Goal: Task Accomplishment & Management: Complete application form

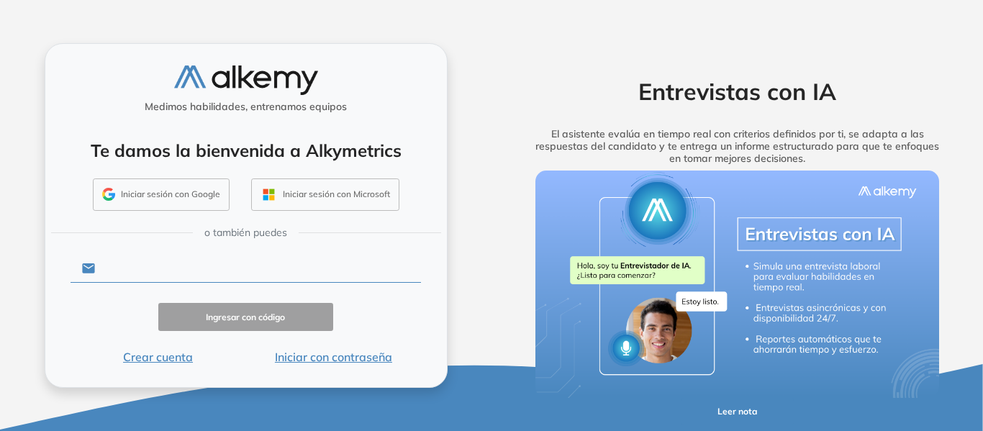
click at [139, 269] on input "text" at bounding box center [258, 268] width 326 height 27
type input "**********"
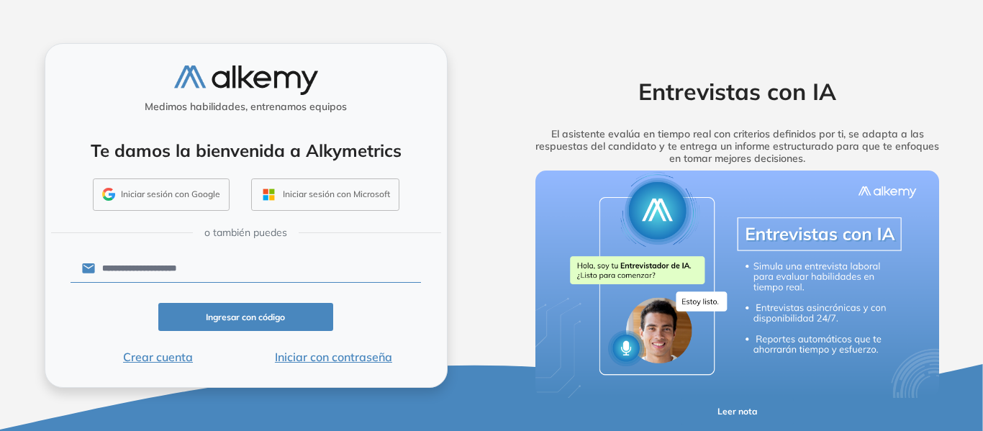
click at [220, 321] on button "Ingresar con código" at bounding box center [246, 317] width 176 height 28
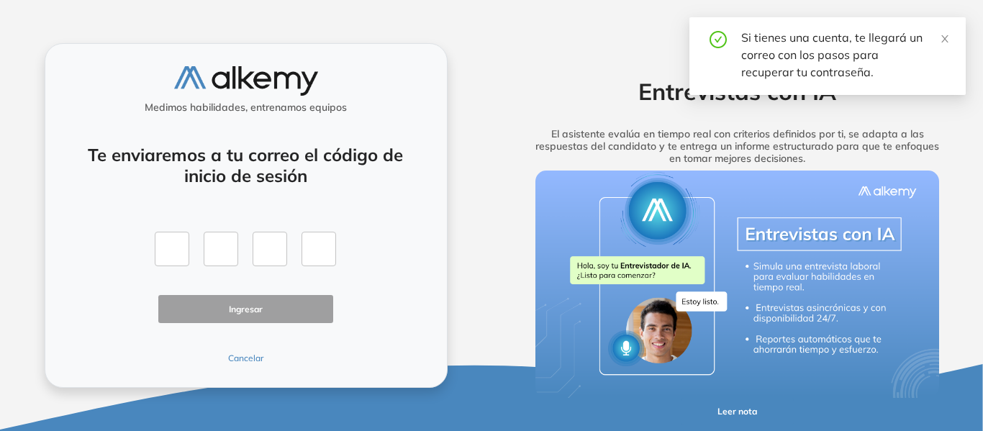
click at [242, 356] on button "Cancelar" at bounding box center [246, 358] width 176 height 13
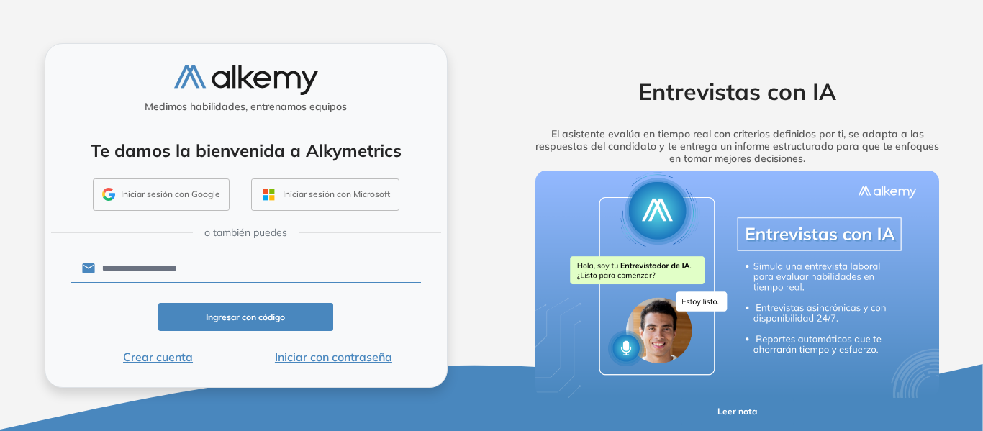
click at [315, 361] on button "Iniciar con contraseña" at bounding box center [333, 356] width 176 height 17
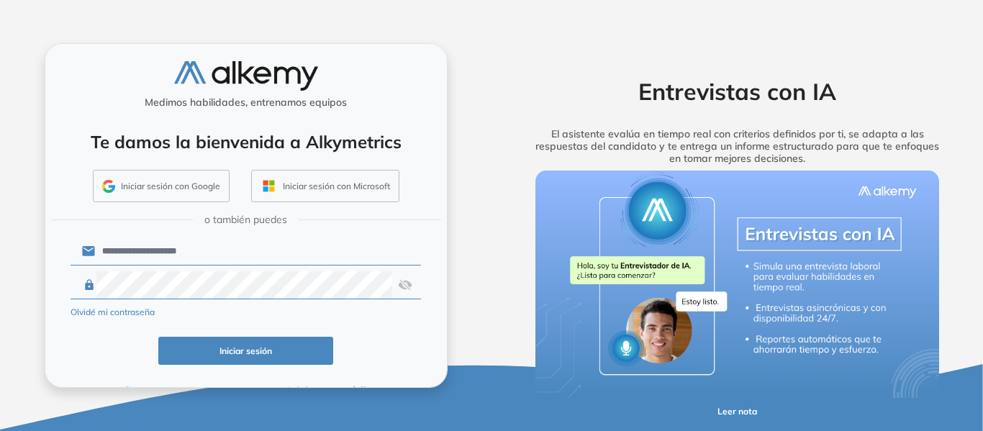
click at [400, 284] on img at bounding box center [405, 284] width 14 height 27
click at [263, 355] on button "Iniciar sesión" at bounding box center [246, 351] width 176 height 28
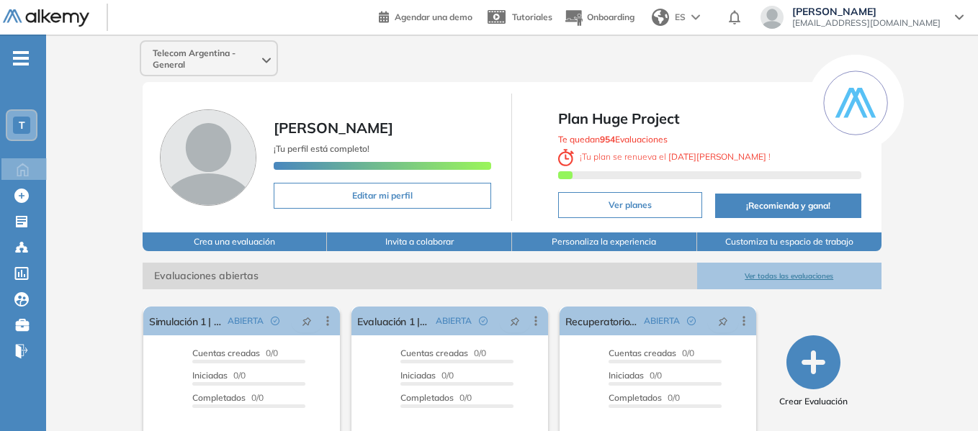
click at [25, 65] on div "- T Home Home Crear Evaluación Crear Evaluación Evaluaciones Evaluaciones Candi…" at bounding box center [23, 250] width 46 height 431
click at [24, 66] on ul "T Home Home Crear Evaluación Crear Evaluación Evaluaciones Evaluaciones Candida…" at bounding box center [23, 211] width 46 height 306
click at [32, 132] on div "T" at bounding box center [21, 125] width 29 height 29
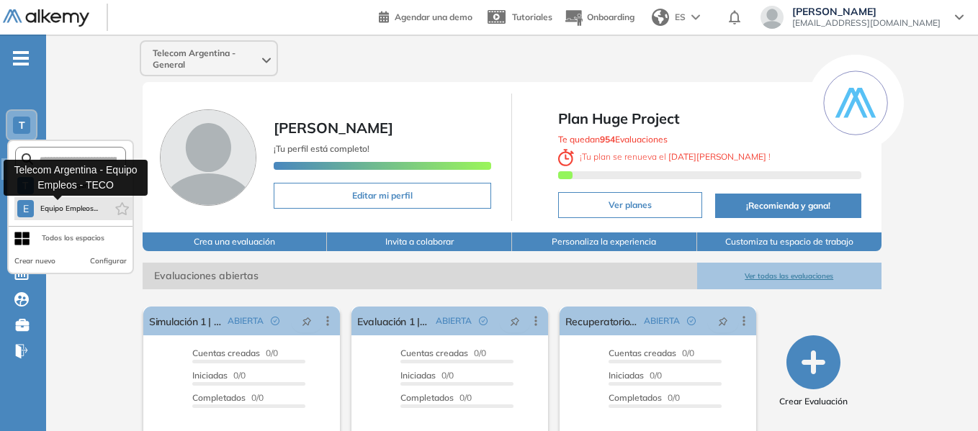
click at [63, 202] on button "E Equipo Empleos..." at bounding box center [57, 208] width 81 height 17
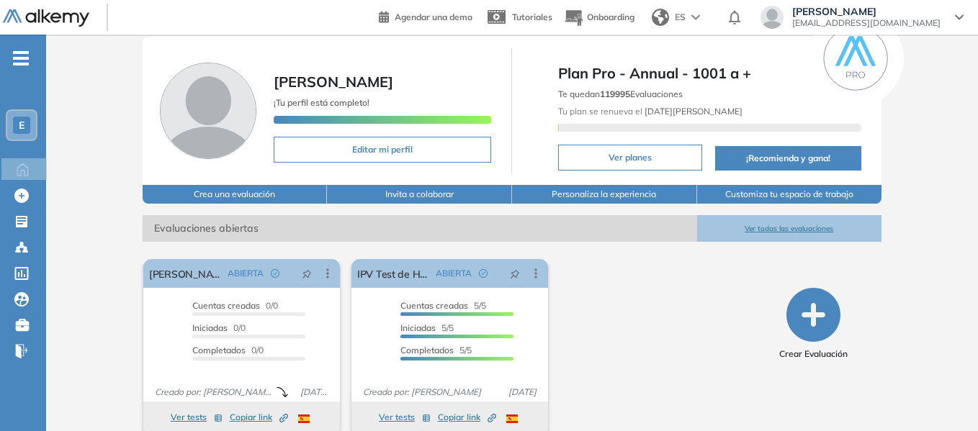
scroll to position [55, 0]
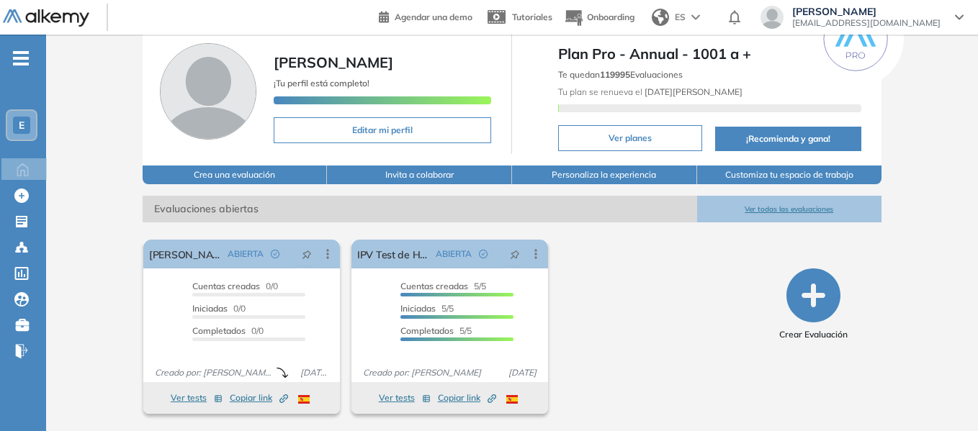
click at [17, 123] on div "E" at bounding box center [21, 125] width 17 height 17
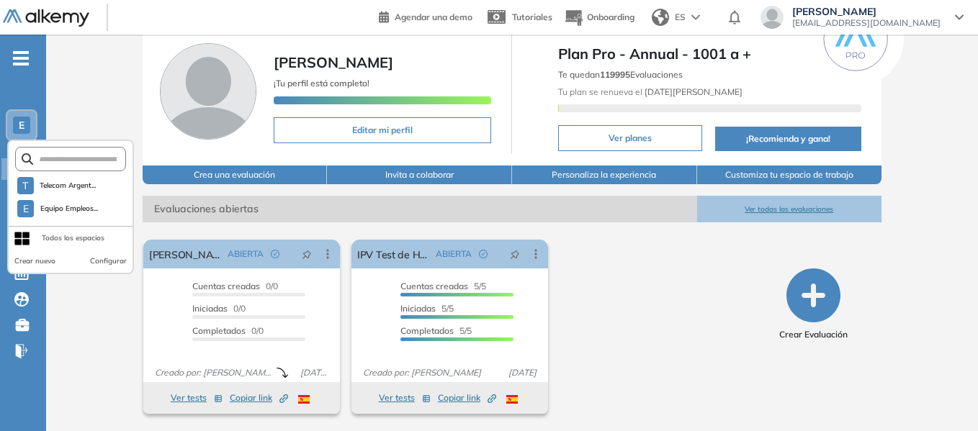
click at [71, 78] on div "Equipo Empleos - TECO [PERSON_NAME] ¡Tu perfil está completo! Editar mi perfil …" at bounding box center [512, 205] width 932 height 451
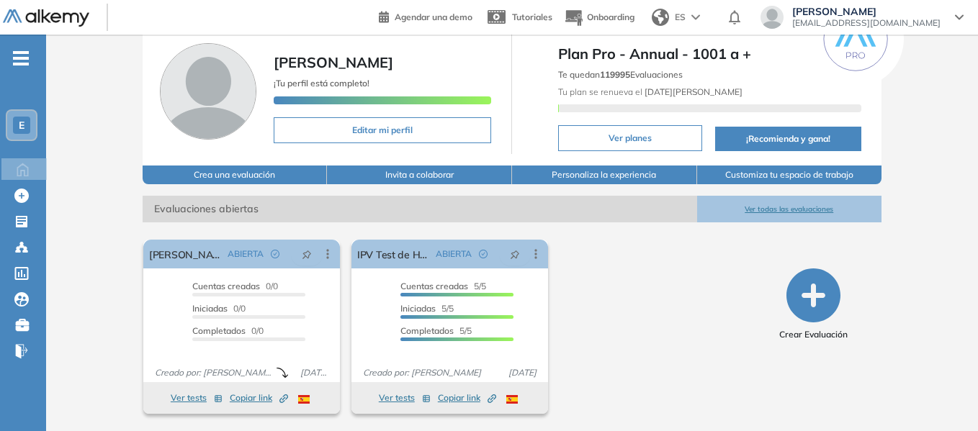
click at [235, 173] on button "Crea una evaluación" at bounding box center [235, 175] width 185 height 19
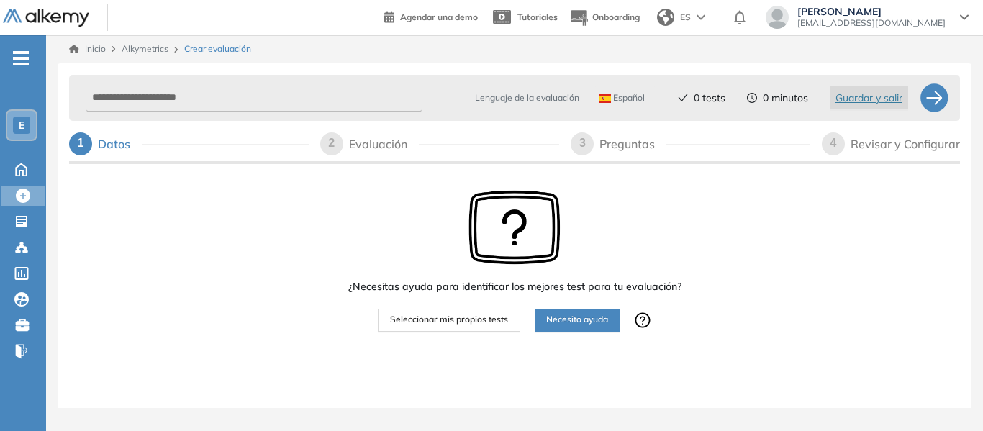
click at [589, 320] on span "Necesito ayuda" at bounding box center [577, 320] width 62 height 14
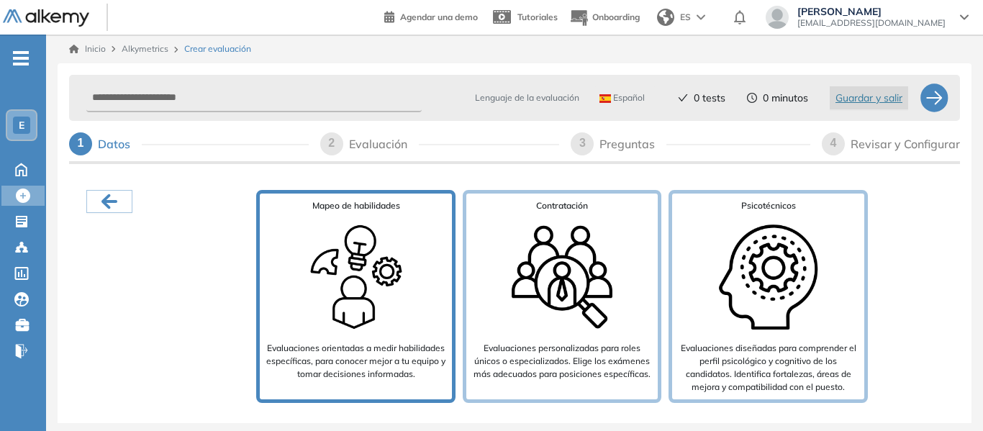
click at [346, 288] on img at bounding box center [356, 277] width 115 height 115
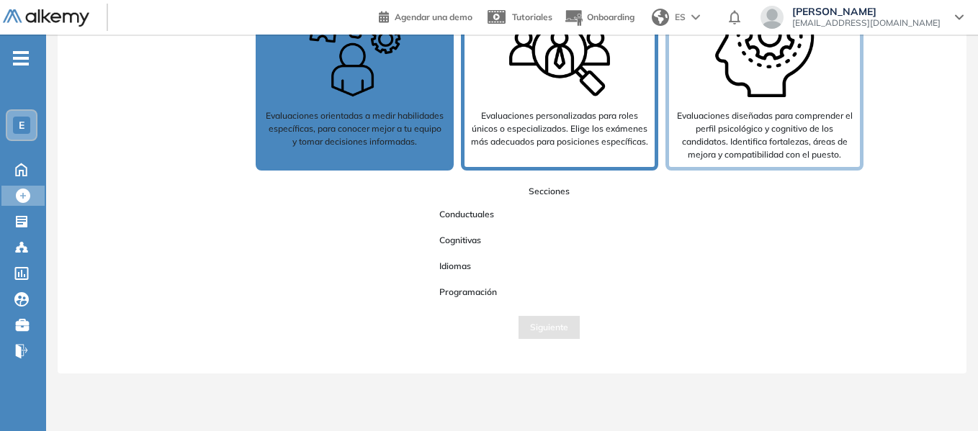
scroll to position [146, 0]
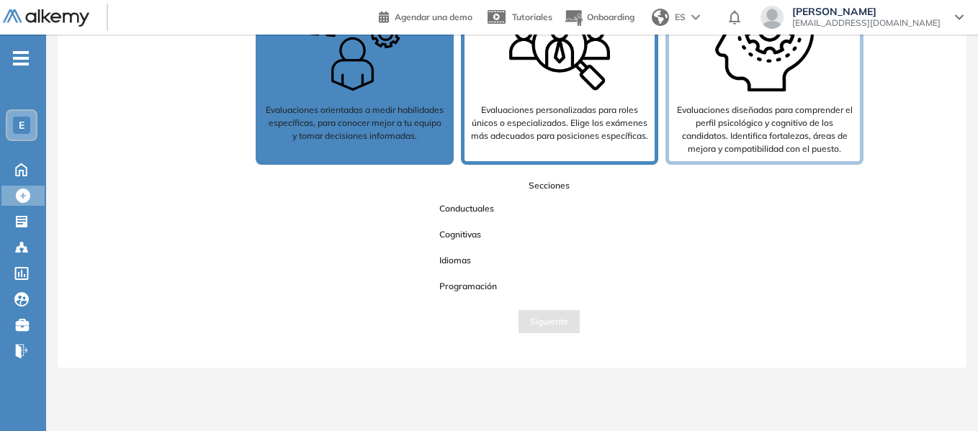
click at [564, 117] on p "Evaluaciones personalizadas para roles únicos o especializados. Elige los exáme…" at bounding box center [559, 123] width 179 height 39
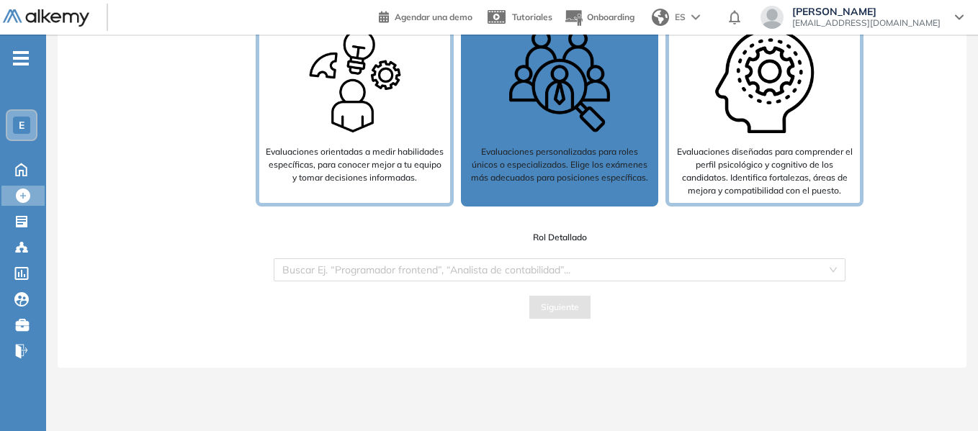
scroll to position [98, 0]
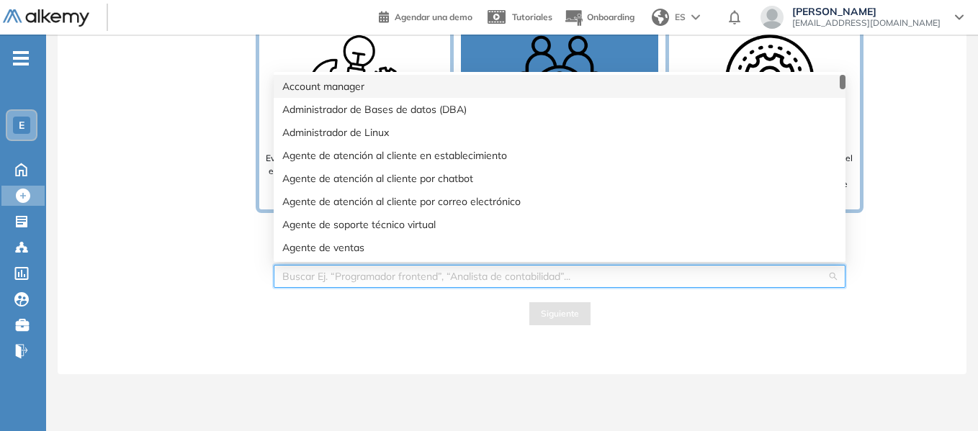
click at [320, 278] on input "search" at bounding box center [554, 277] width 544 height 22
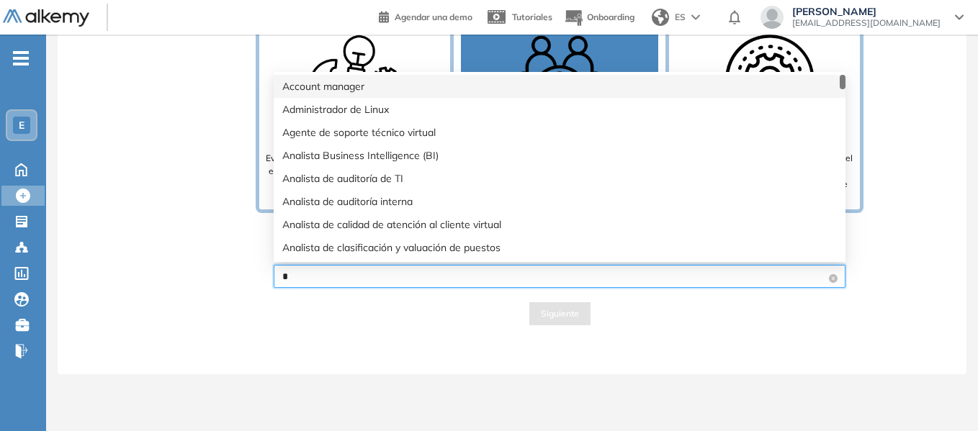
type input "**"
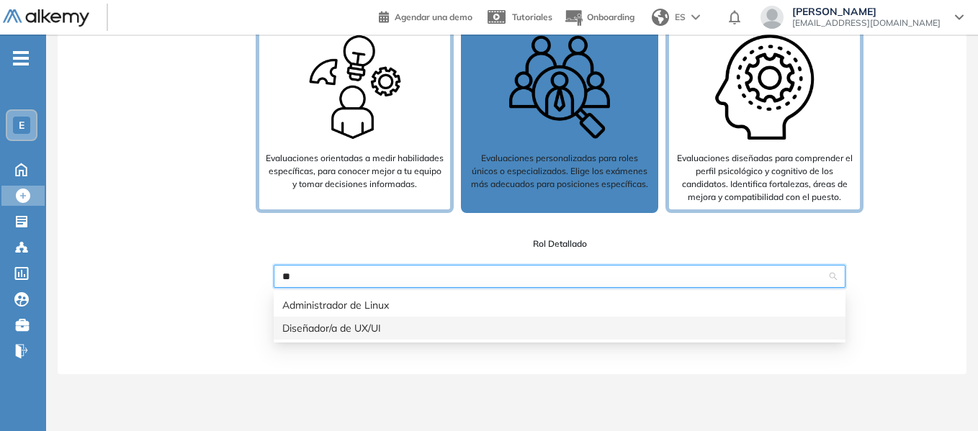
click at [336, 327] on div "Diseñador/a de UX/UI" at bounding box center [559, 328] width 554 height 16
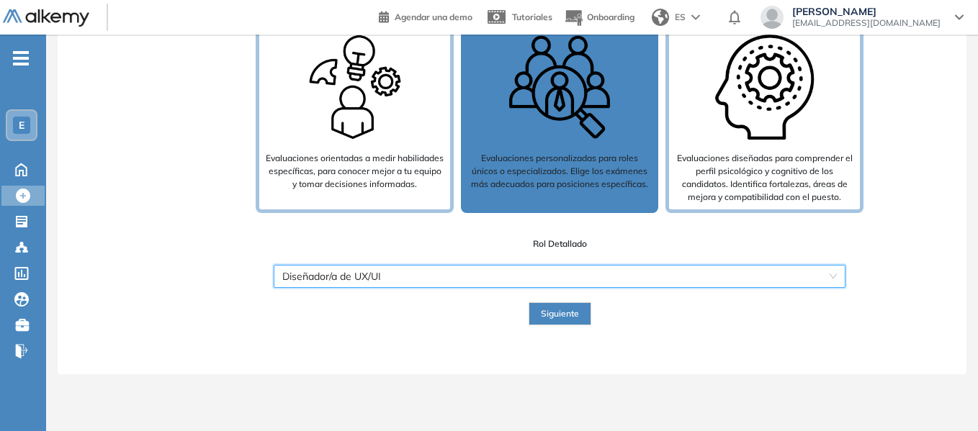
click at [581, 323] on button "Siguiente" at bounding box center [559, 313] width 63 height 23
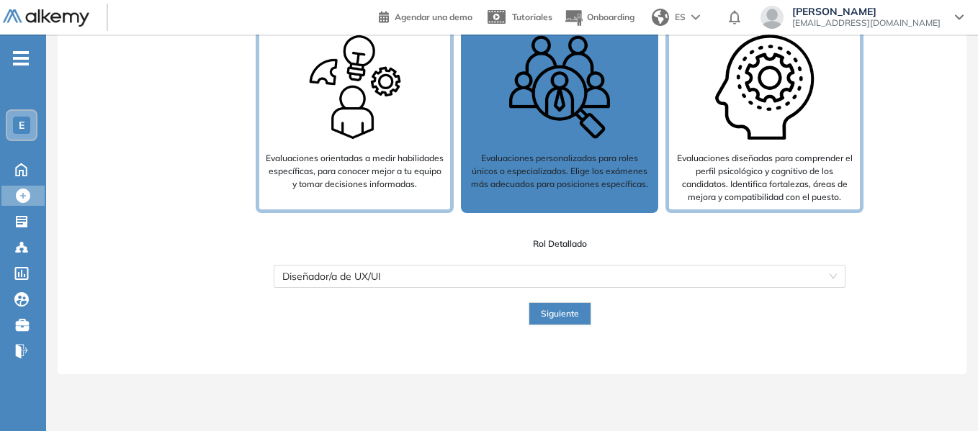
click at [572, 313] on span "Siguiente" at bounding box center [560, 314] width 38 height 14
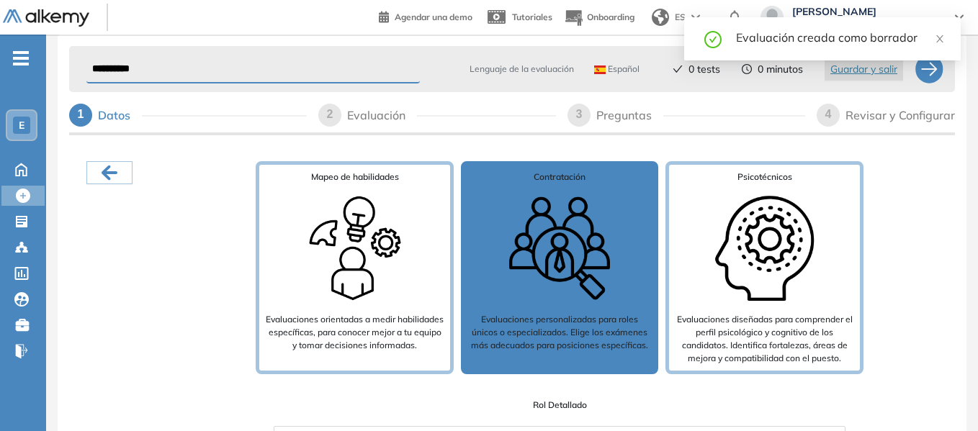
scroll to position [92, 0]
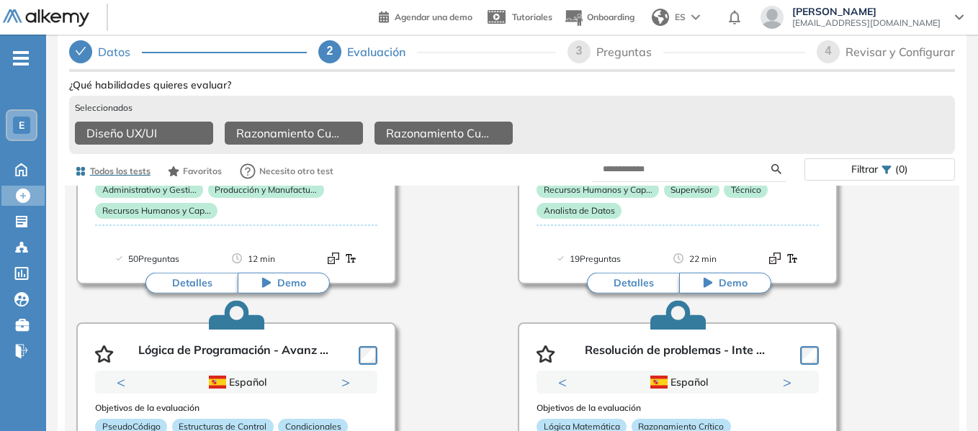
scroll to position [966, 0]
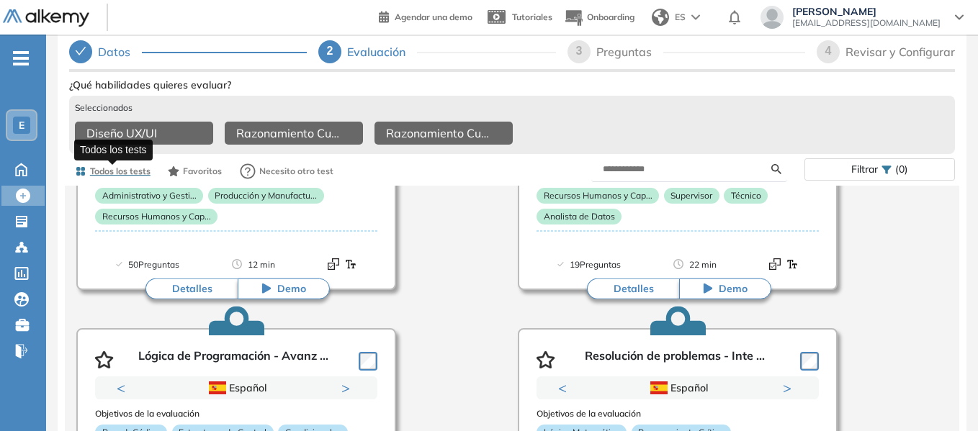
click at [107, 178] on span "Todos los tests" at bounding box center [120, 171] width 60 height 13
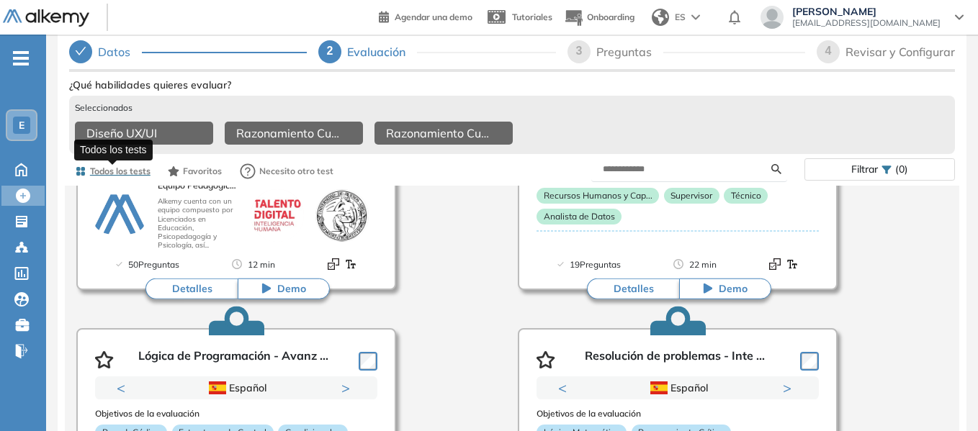
click at [81, 173] on icon "button" at bounding box center [81, 172] width 12 height 12
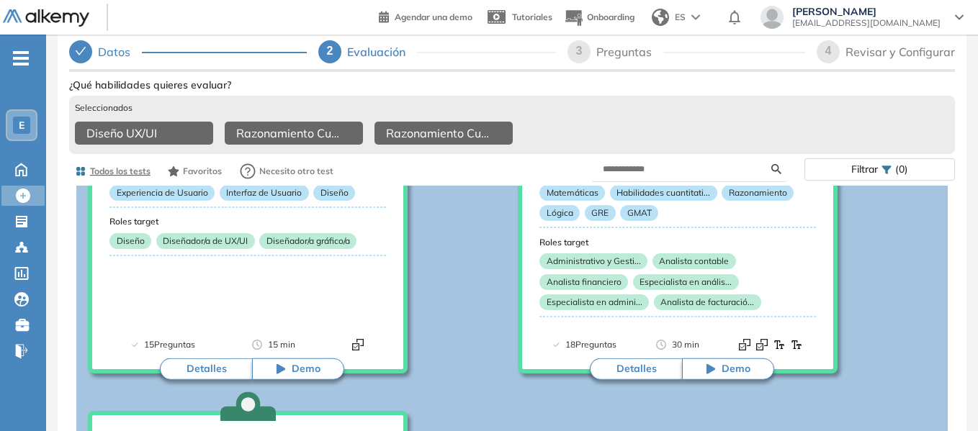
scroll to position [155, 0]
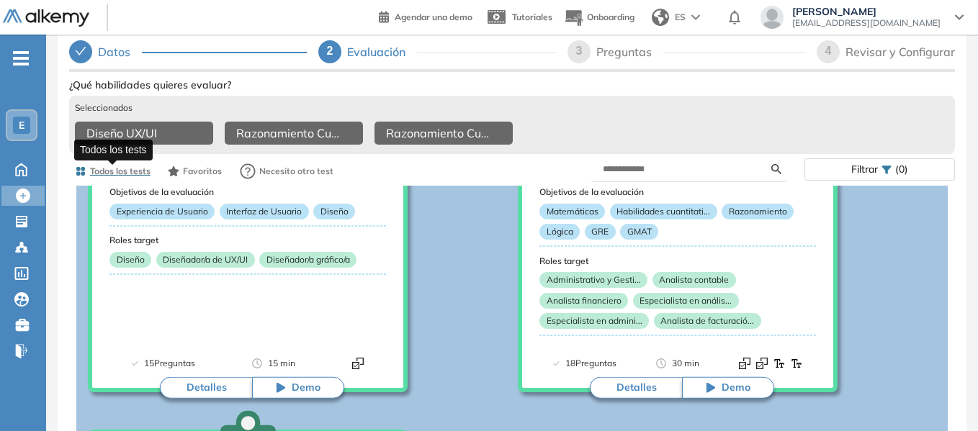
click at [81, 176] on icon "button" at bounding box center [81, 172] width 12 height 12
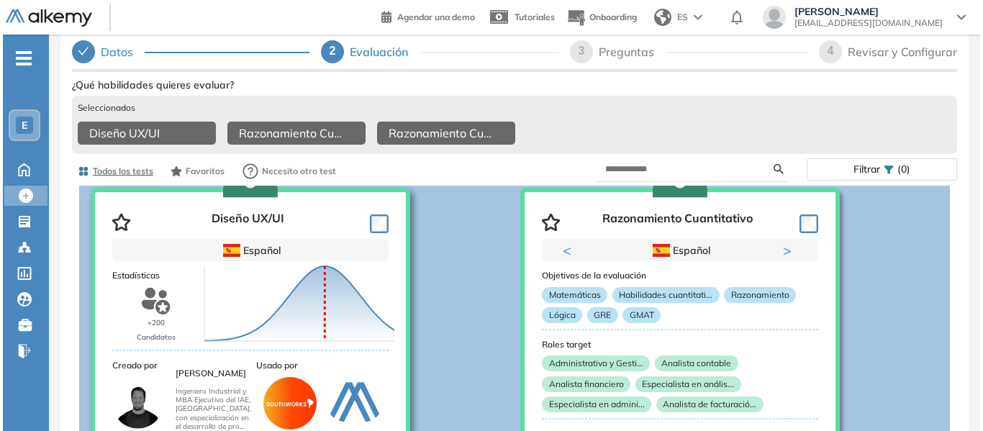
scroll to position [144, 0]
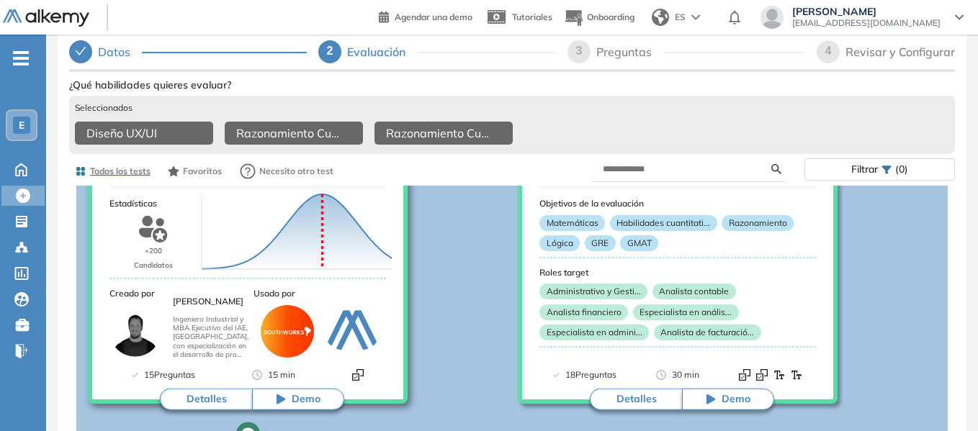
click at [196, 407] on button "Detalles" at bounding box center [206, 400] width 92 height 22
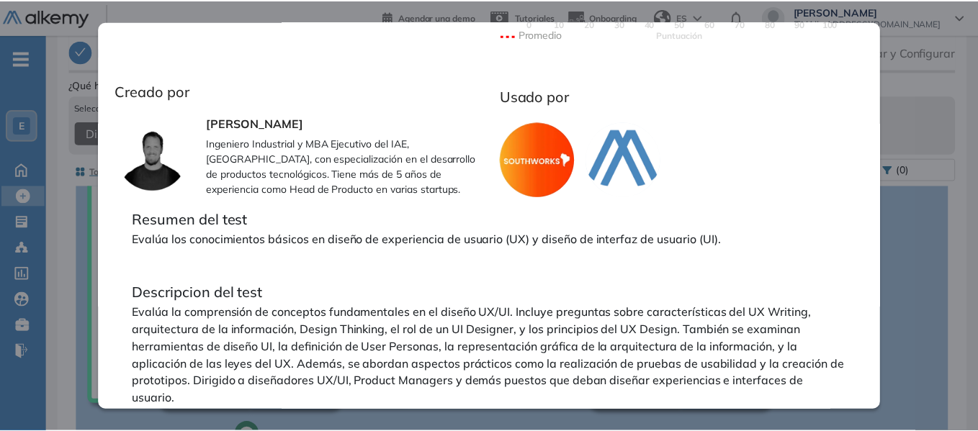
scroll to position [460, 0]
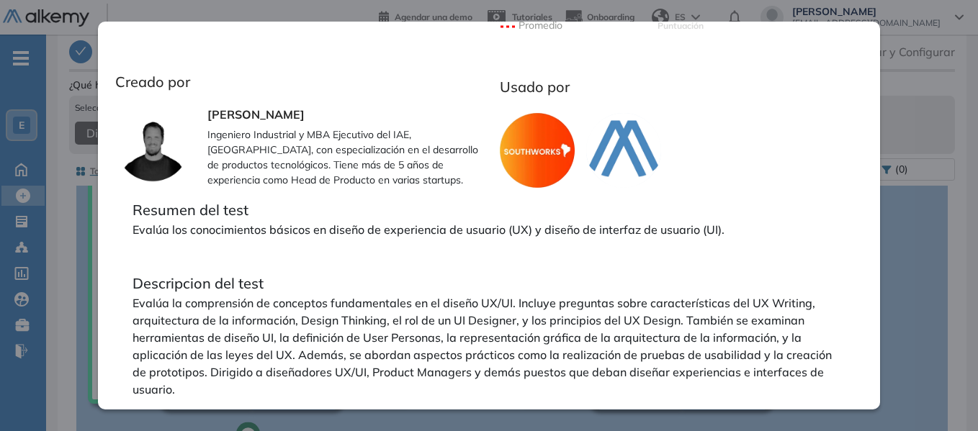
click at [919, 222] on div "Diseño UX/UI Básico Ver preguntas de muestra Demo Experiencia Popular 15 minuto…" at bounding box center [511, 304] width 885 height 459
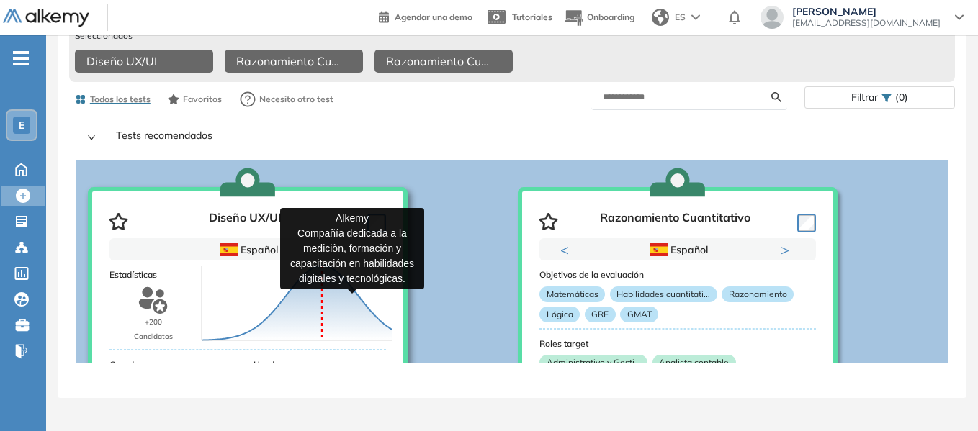
scroll to position [0, 0]
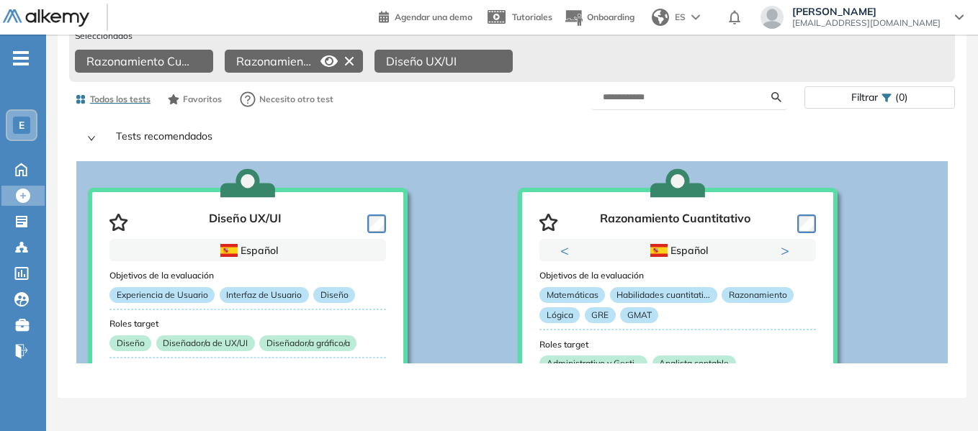
click at [347, 57] on icon at bounding box center [349, 61] width 23 height 23
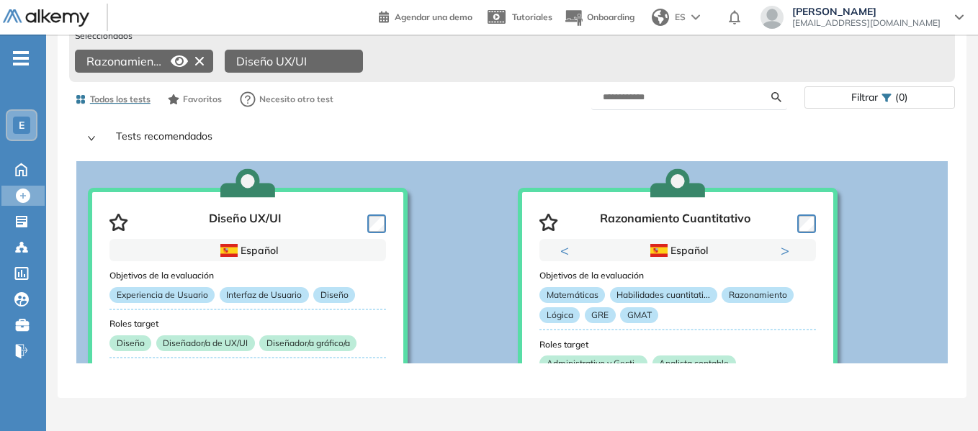
click at [199, 63] on icon at bounding box center [199, 61] width 23 height 23
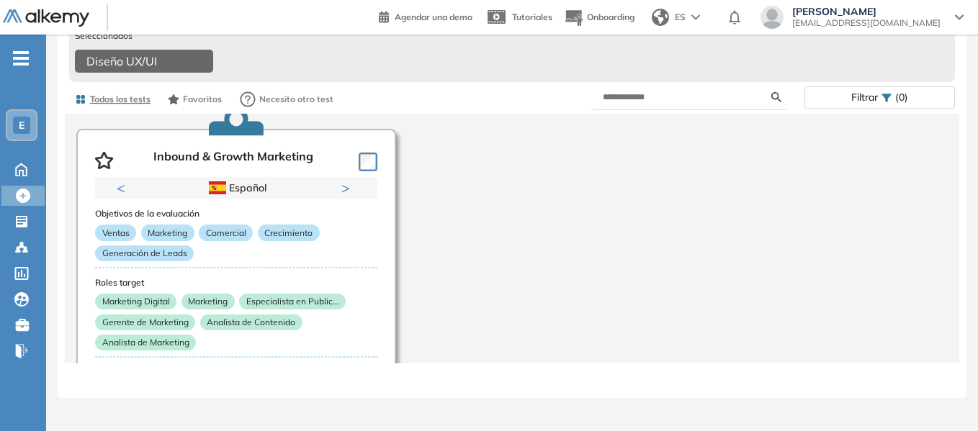
scroll to position [9971, 0]
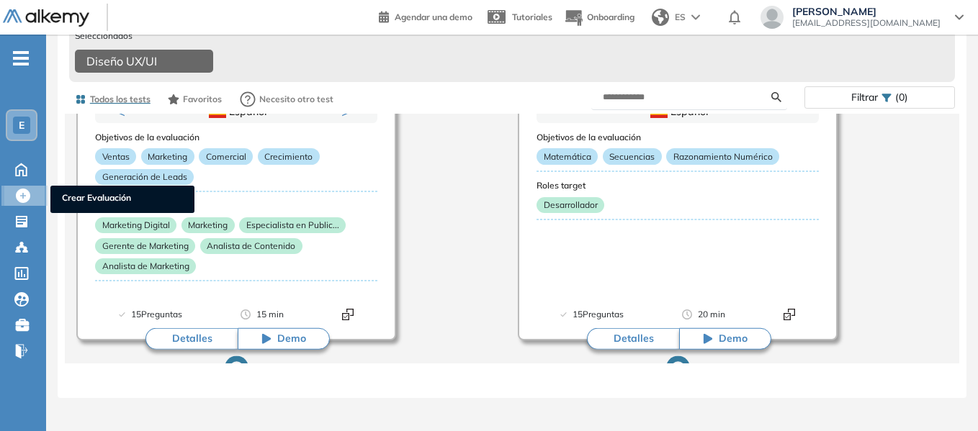
click at [22, 197] on icon at bounding box center [23, 196] width 14 height 14
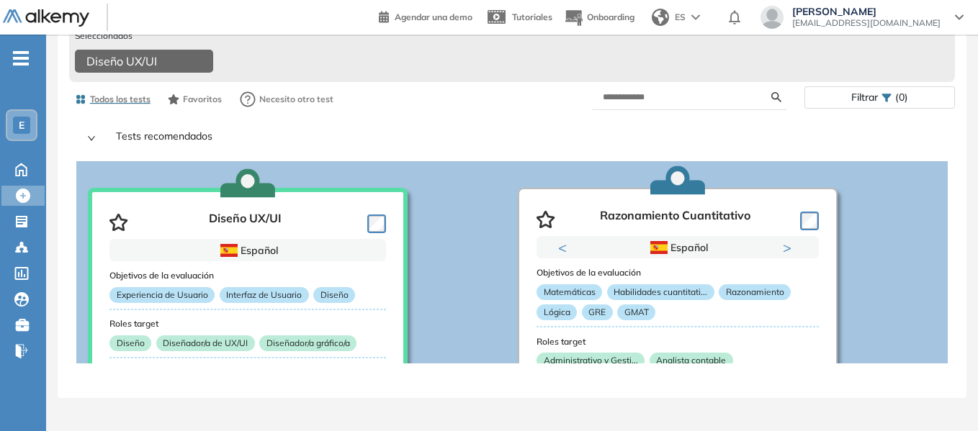
scroll to position [0, 0]
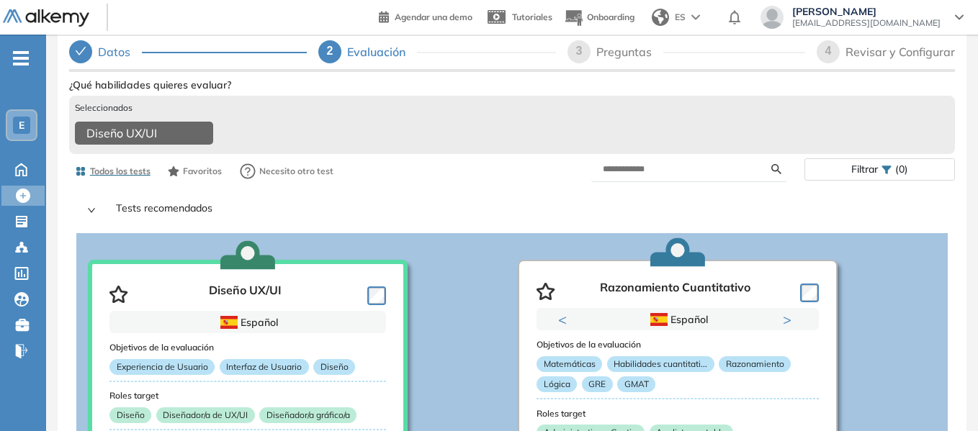
click at [330, 50] on span "2" at bounding box center [330, 51] width 6 height 12
click at [332, 51] on span "2" at bounding box center [330, 51] width 6 height 12
click at [371, 50] on div "Evaluación" at bounding box center [382, 51] width 70 height 23
click at [371, 51] on div "Evaluación" at bounding box center [382, 51] width 70 height 23
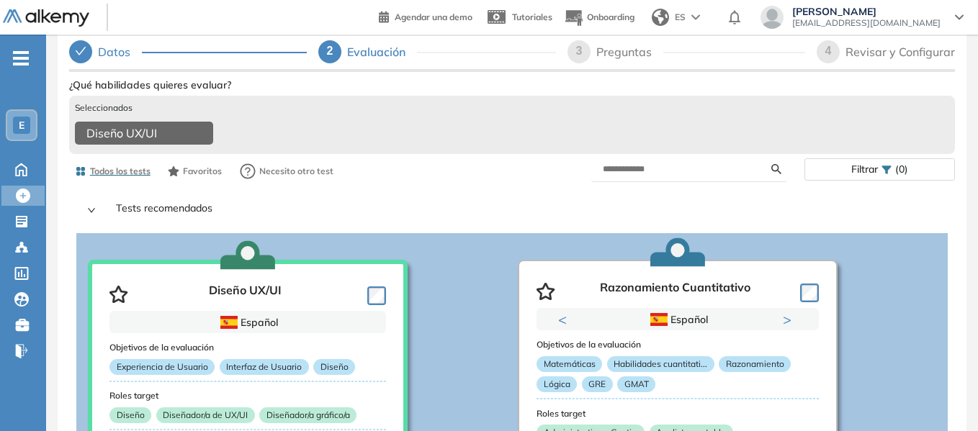
click at [598, 57] on div "Preguntas" at bounding box center [629, 51] width 67 height 23
click at [372, 55] on div "Evaluación" at bounding box center [382, 51] width 70 height 23
select select "*****"
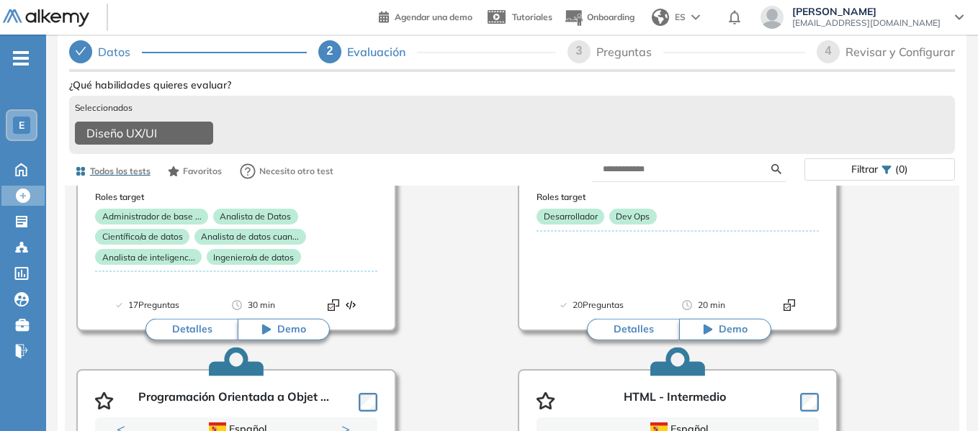
scroll to position [1224, 0]
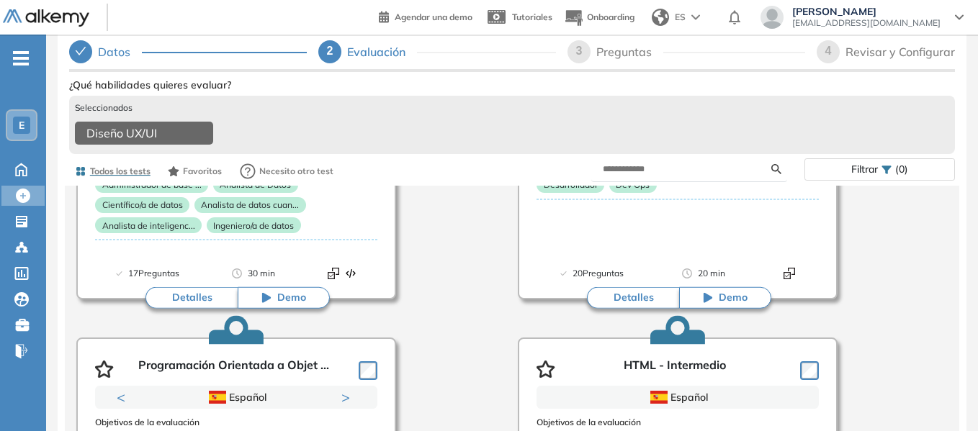
click at [580, 55] on span "3" at bounding box center [579, 51] width 6 height 12
select select "*****"
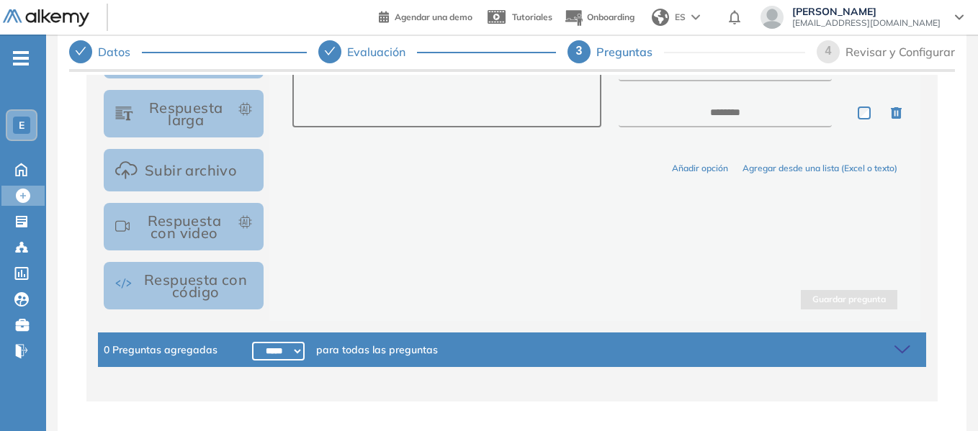
scroll to position [366, 0]
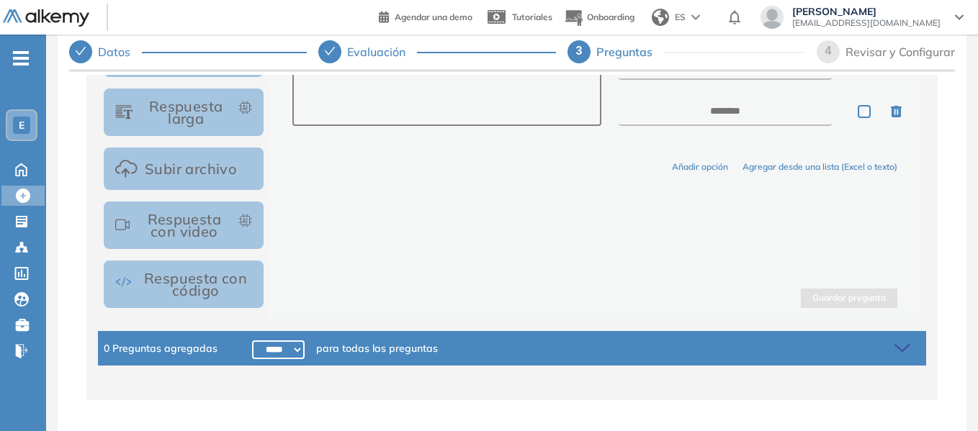
click at [865, 50] on div "Revisar y Configurar" at bounding box center [899, 51] width 109 height 23
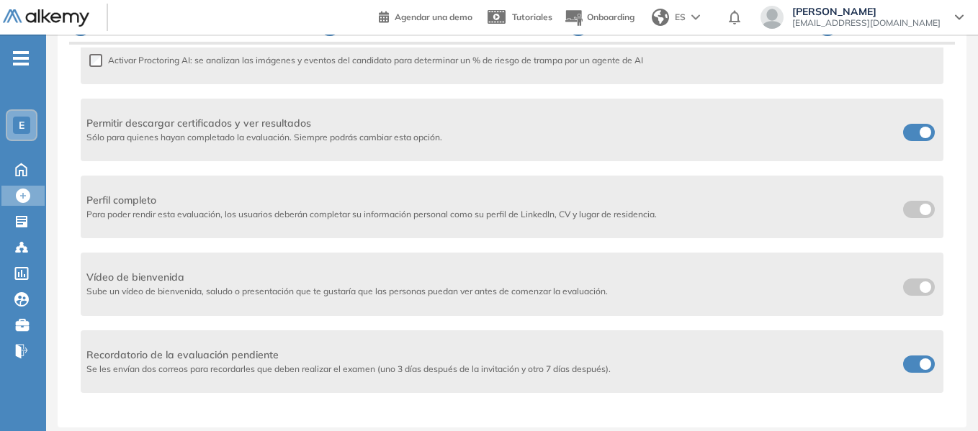
scroll to position [0, 0]
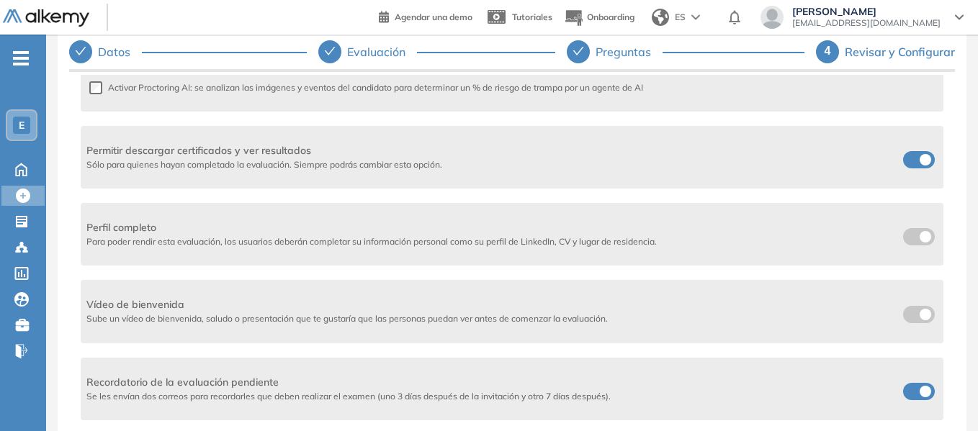
click at [880, 45] on div "Revisar y Configurar" at bounding box center [899, 51] width 110 height 23
click at [880, 48] on div "Revisar y Configurar" at bounding box center [899, 51] width 110 height 23
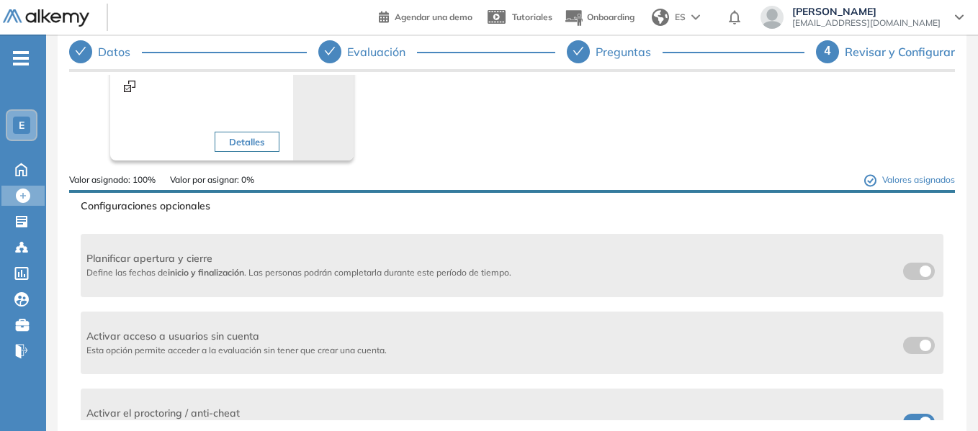
scroll to position [72, 0]
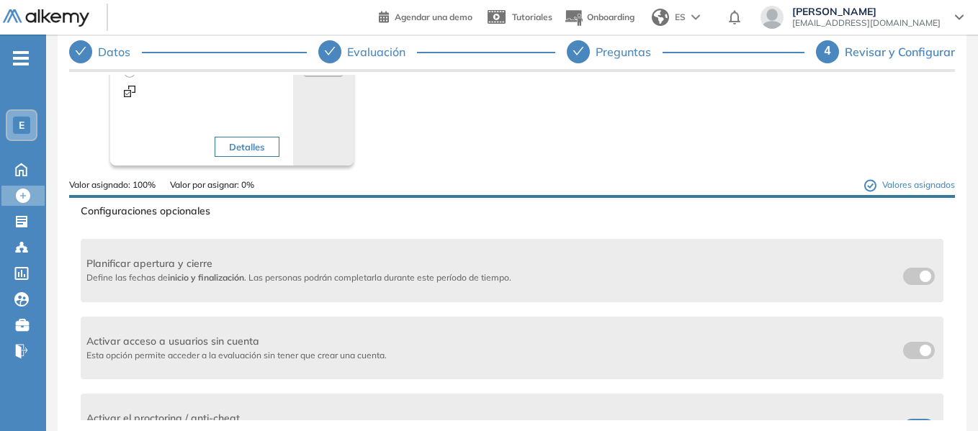
click at [914, 274] on label at bounding box center [919, 276] width 32 height 17
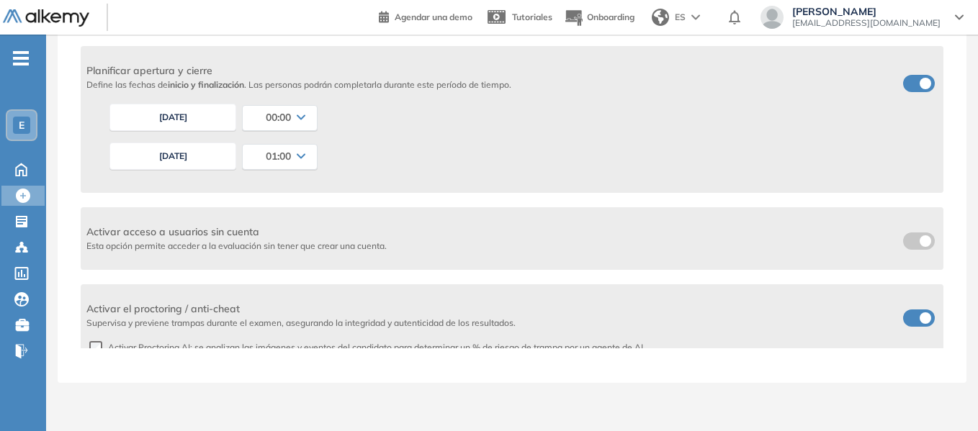
scroll to position [165, 0]
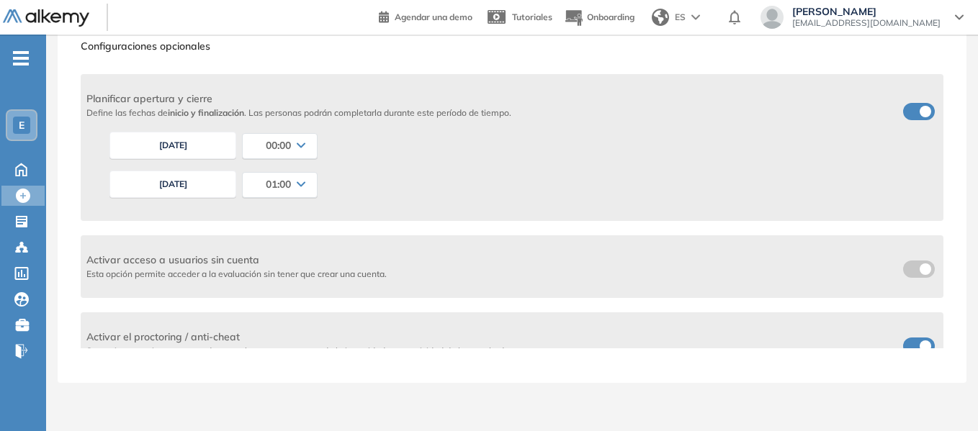
click at [305, 147] on icon at bounding box center [301, 146] width 9 height 6
click at [259, 215] on li "08:00" at bounding box center [259, 214] width 21 height 14
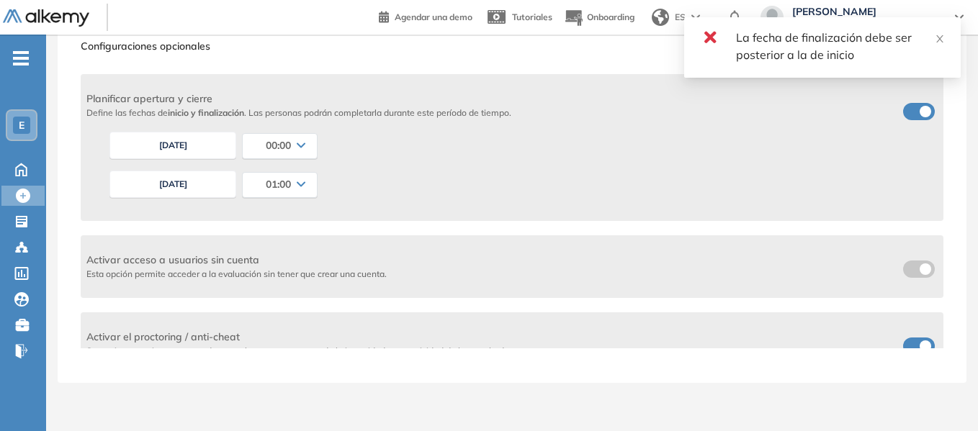
click at [179, 184] on button "[DATE]" at bounding box center [172, 184] width 127 height 27
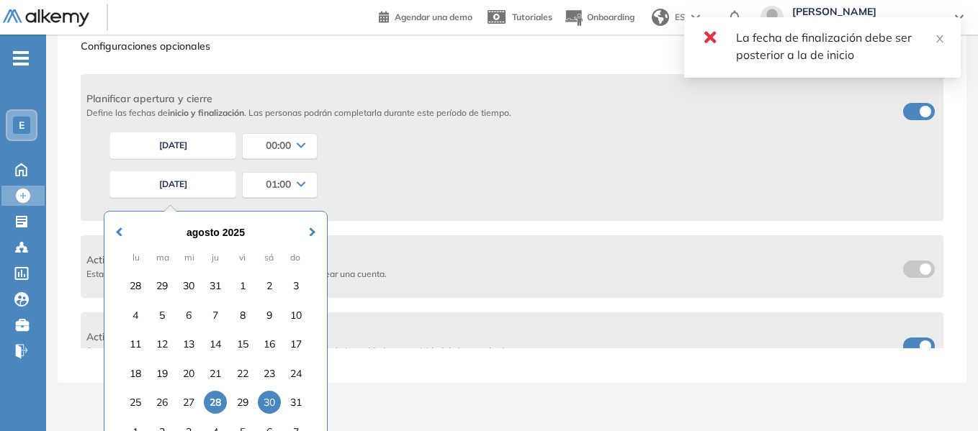
click at [273, 402] on div "30" at bounding box center [269, 402] width 23 height 23
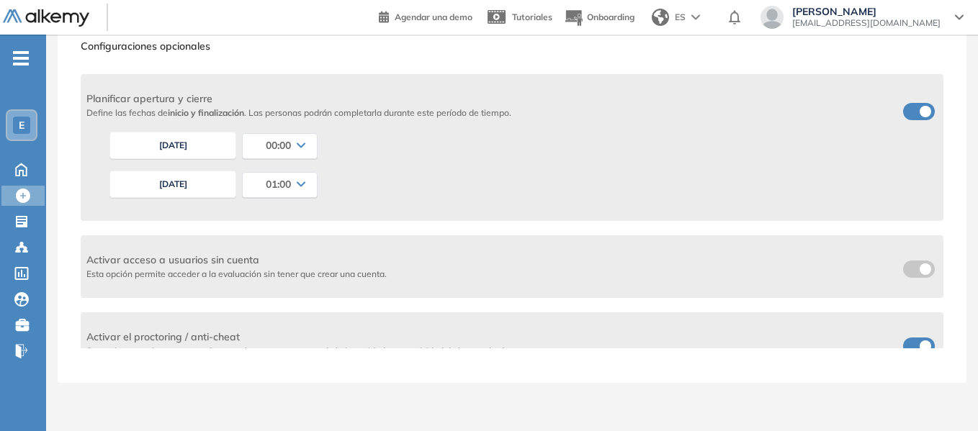
click at [297, 189] on div "01:00" at bounding box center [280, 184] width 74 height 23
click at [253, 214] on li "00:00" at bounding box center [259, 215] width 21 height 14
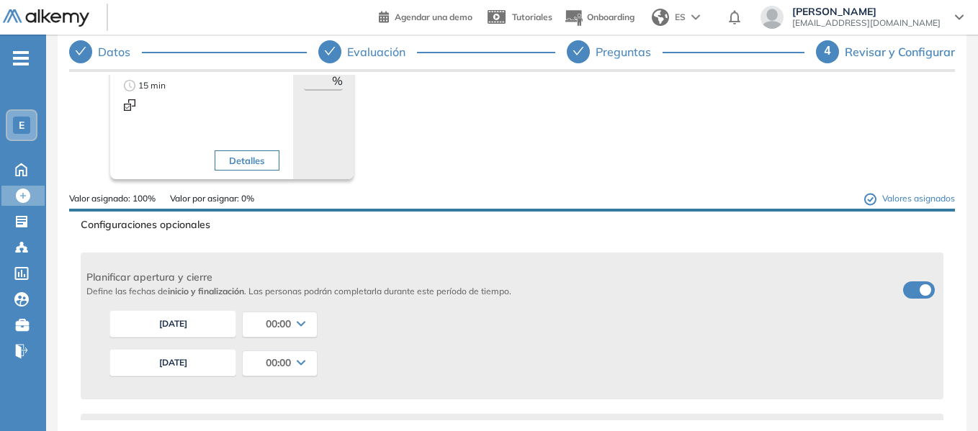
scroll to position [0, 0]
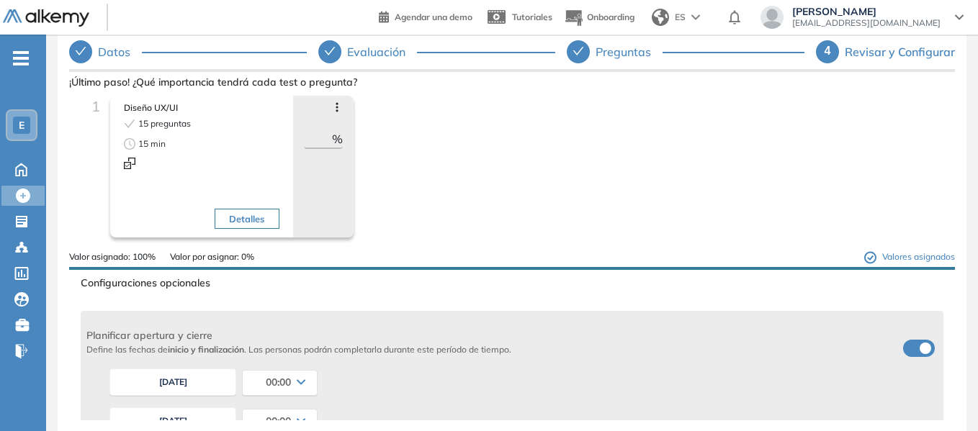
click at [315, 143] on input "***" at bounding box center [318, 138] width 29 height 17
click at [322, 140] on input "***" at bounding box center [318, 138] width 29 height 17
click at [244, 225] on button "Detalles" at bounding box center [247, 219] width 64 height 20
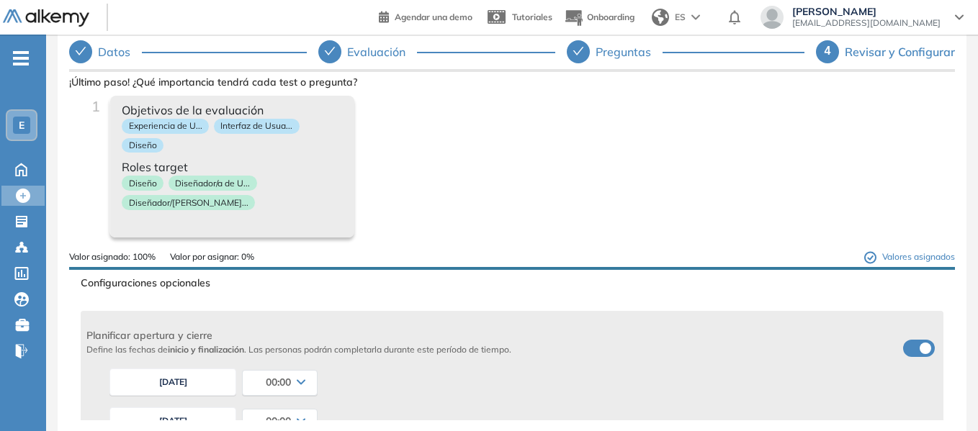
click at [244, 225] on div "Objetivos de la evaluación Experiencia de U... Interfaz de [GEOGRAPHIC_DATA]...…" at bounding box center [232, 167] width 244 height 142
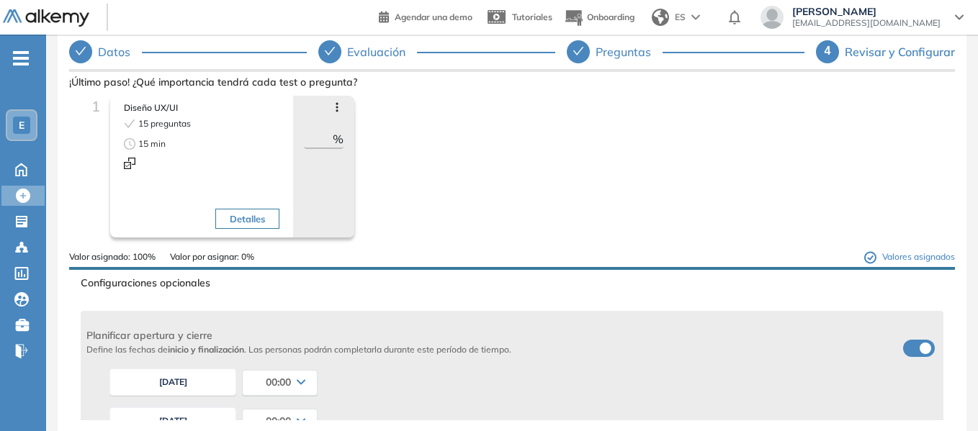
click at [327, 144] on input "***" at bounding box center [318, 138] width 29 height 17
type input "***"
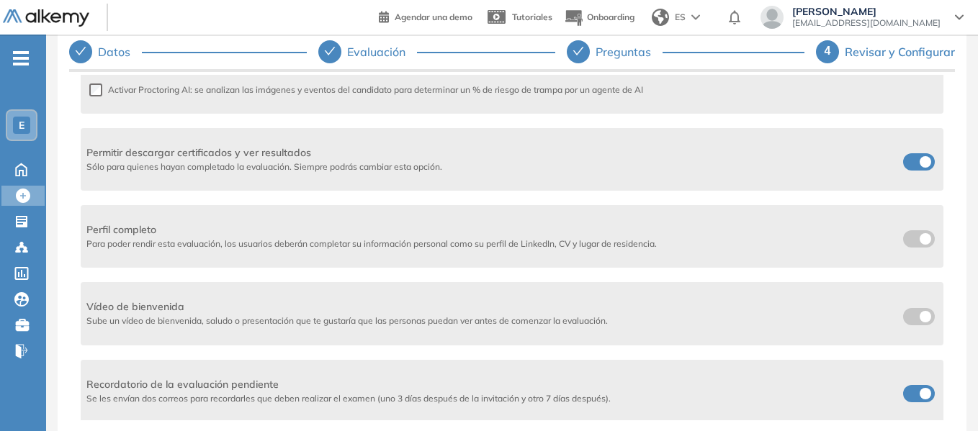
scroll to position [525, 0]
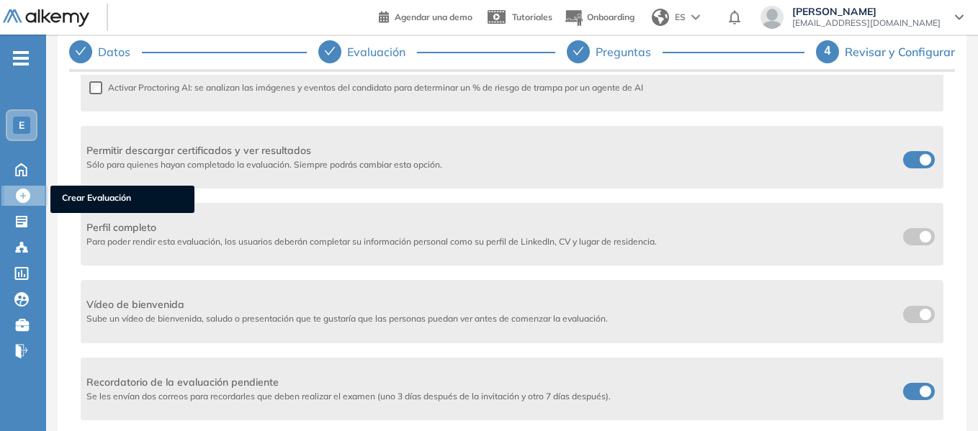
click at [19, 199] on icon at bounding box center [23, 196] width 14 height 14
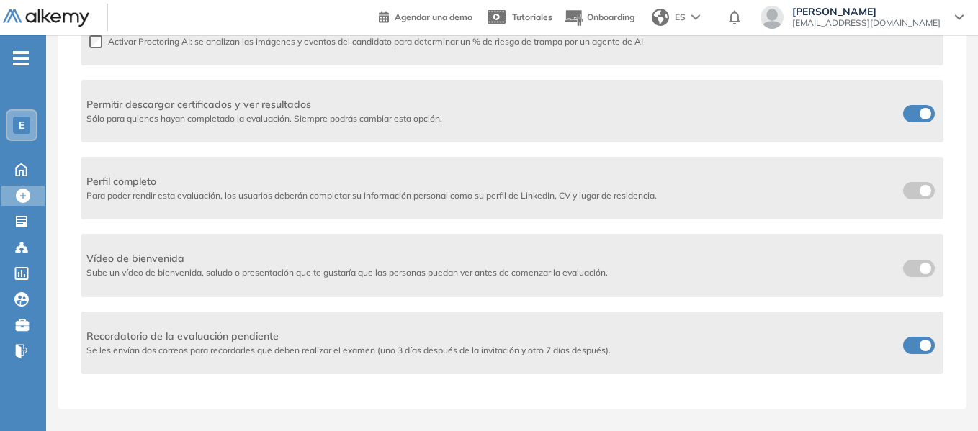
scroll to position [87, 0]
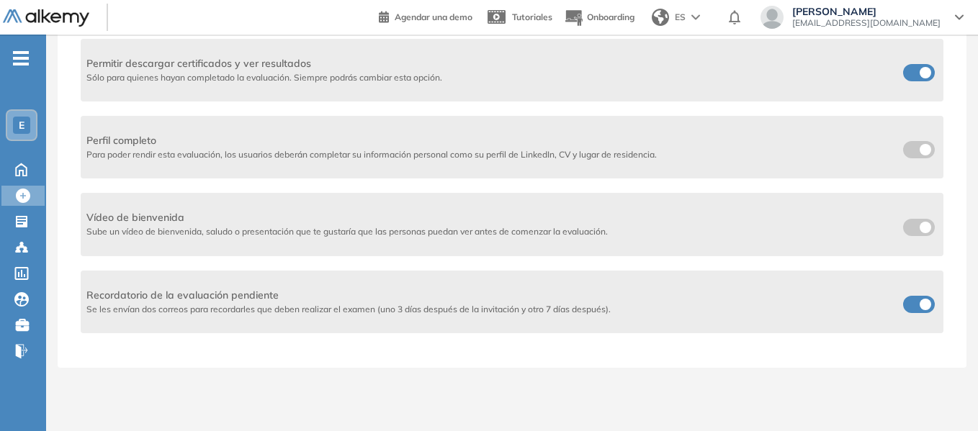
click at [334, 375] on div "Agrega un vídeo de bienvenida Agrega un título para el video, este título única…" at bounding box center [511, 209] width 885 height 443
click at [336, 376] on div "Agrega un vídeo de bienvenida Agrega un título para el video, este título única…" at bounding box center [511, 209] width 885 height 443
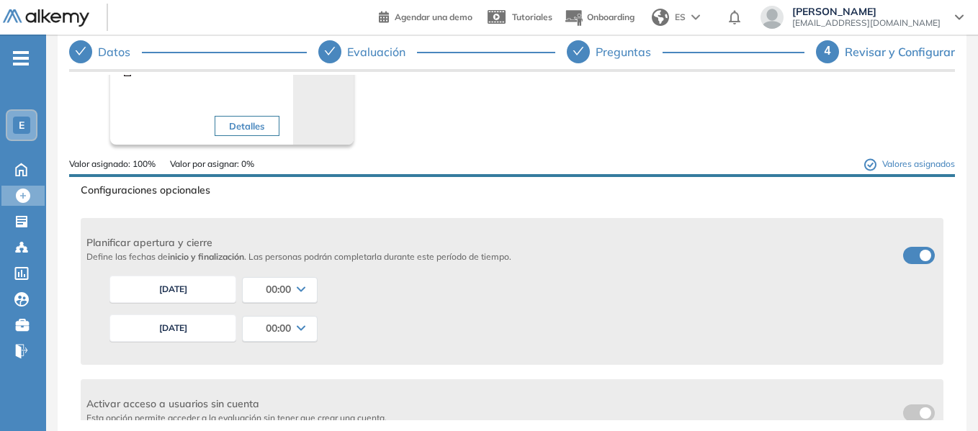
scroll to position [0, 0]
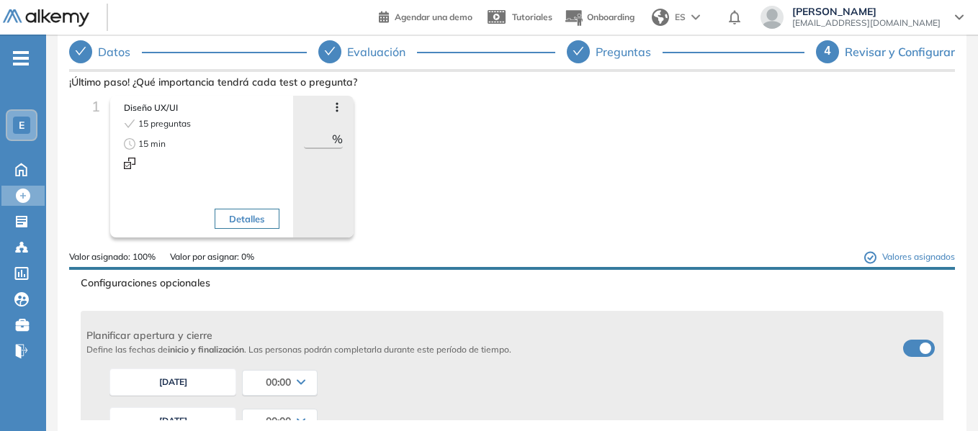
click at [865, 47] on div "Revisar y Configurar" at bounding box center [899, 51] width 110 height 23
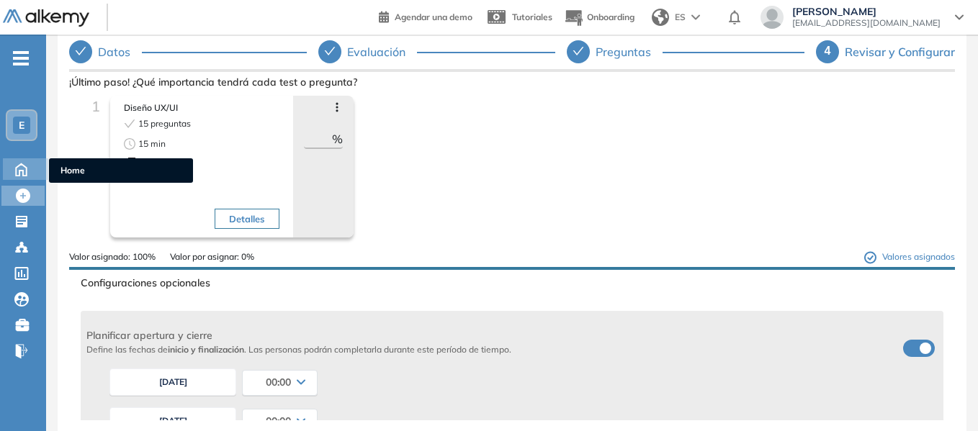
click at [17, 171] on icon at bounding box center [21, 168] width 25 height 17
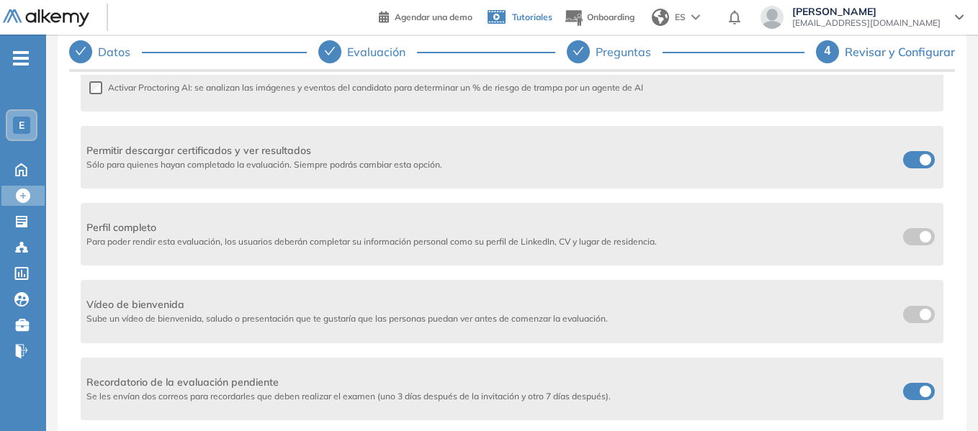
click at [509, 14] on icon at bounding box center [496, 20] width 25 height 32
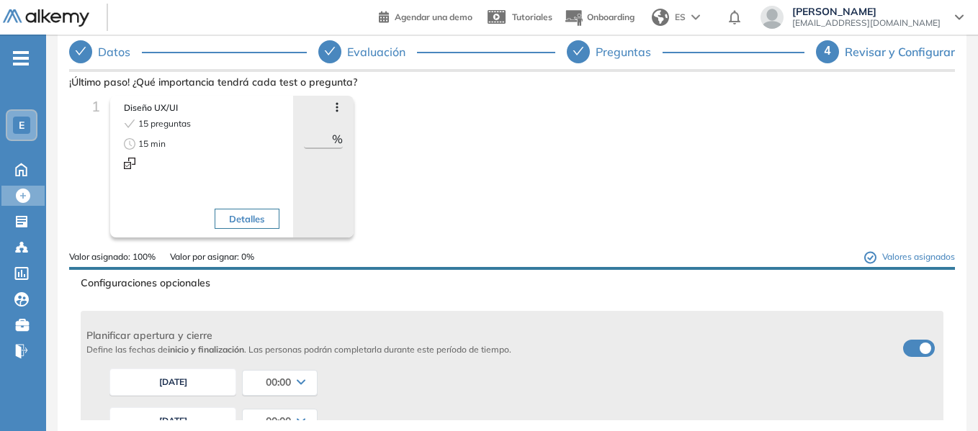
click at [111, 50] on div "Datos" at bounding box center [120, 51] width 44 height 23
click at [118, 50] on div "Datos" at bounding box center [120, 51] width 44 height 23
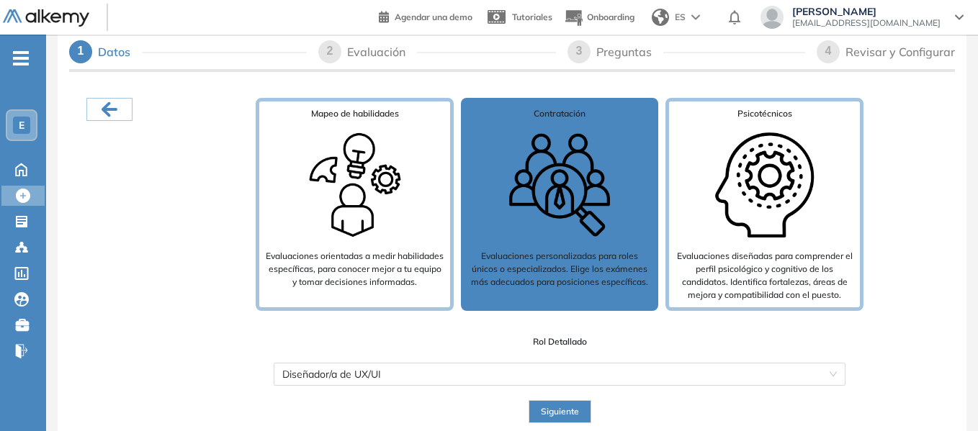
click at [562, 417] on span "Siguiente" at bounding box center [560, 412] width 38 height 14
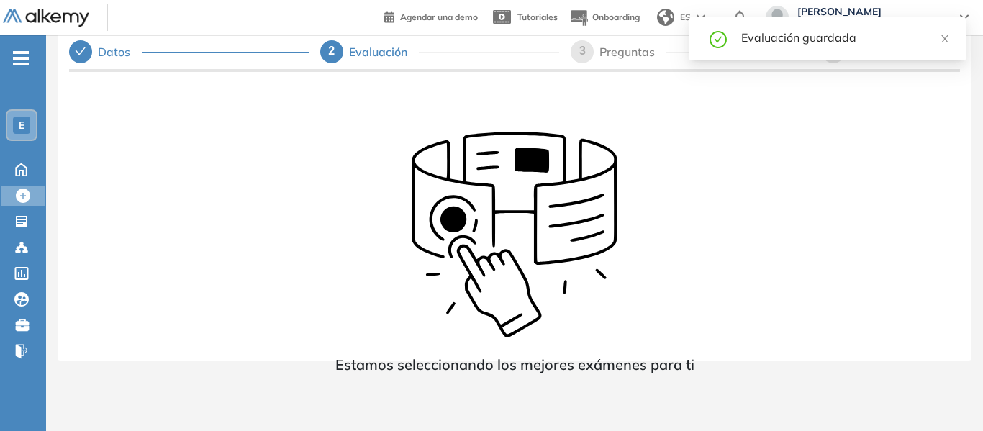
click at [164, 21] on header "Agendar una demo Tutoriales Onboarding ES [PERSON_NAME] [EMAIL_ADDRESS][DOMAIN_…" at bounding box center [491, 17] width 983 height 35
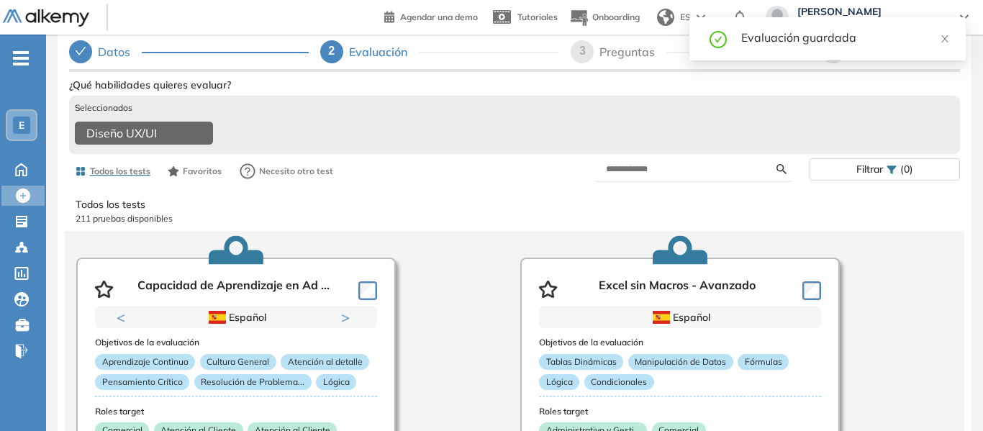
click at [164, 22] on header "Agendar una demo Tutoriales Onboarding ES [PERSON_NAME] [EMAIL_ADDRESS][DOMAIN_…" at bounding box center [491, 17] width 983 height 35
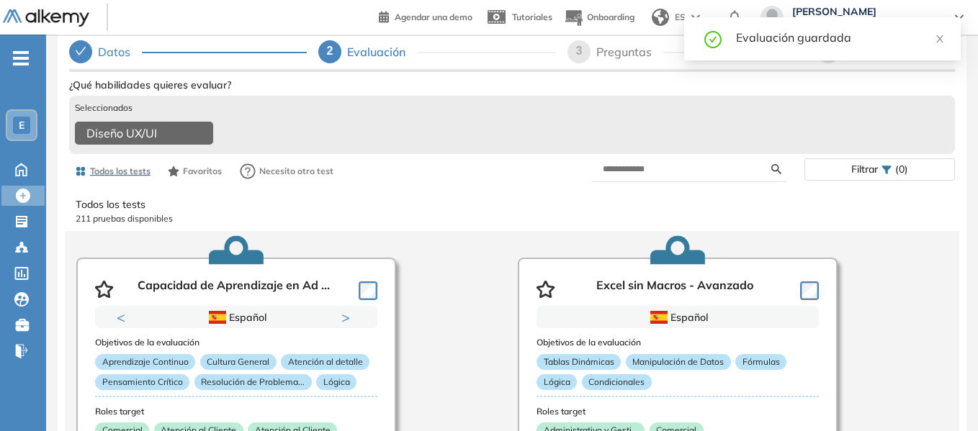
click at [164, 22] on header "Agendar una demo Tutoriales Onboarding ES [PERSON_NAME] [EMAIL_ADDRESS][DOMAIN_…" at bounding box center [489, 17] width 978 height 35
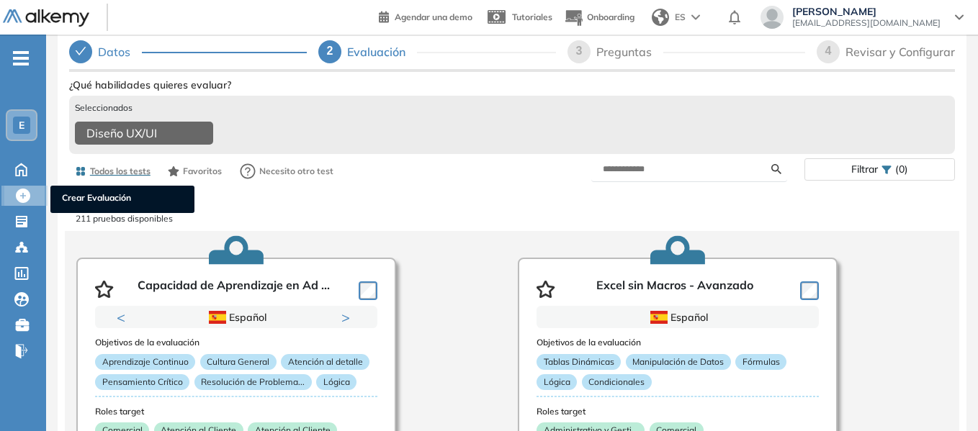
click at [87, 197] on span "Crear Evaluación" at bounding box center [122, 199] width 121 height 16
click at [95, 195] on span "Crear Evaluación" at bounding box center [122, 199] width 121 height 16
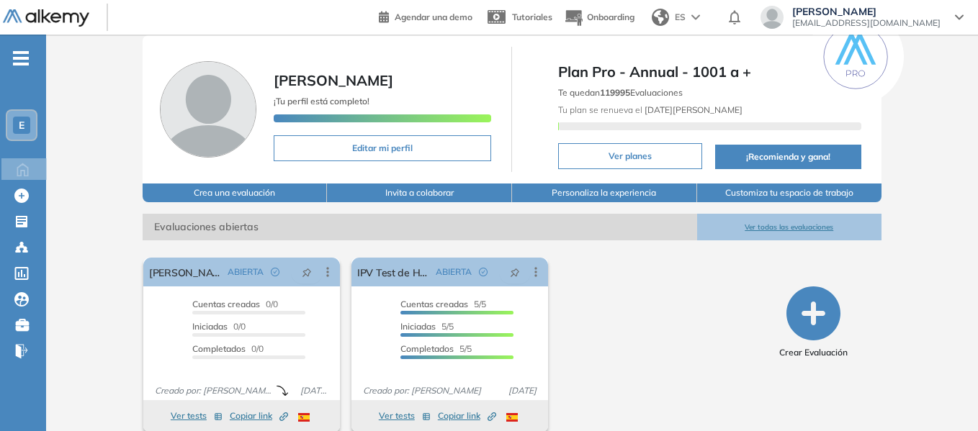
scroll to position [55, 0]
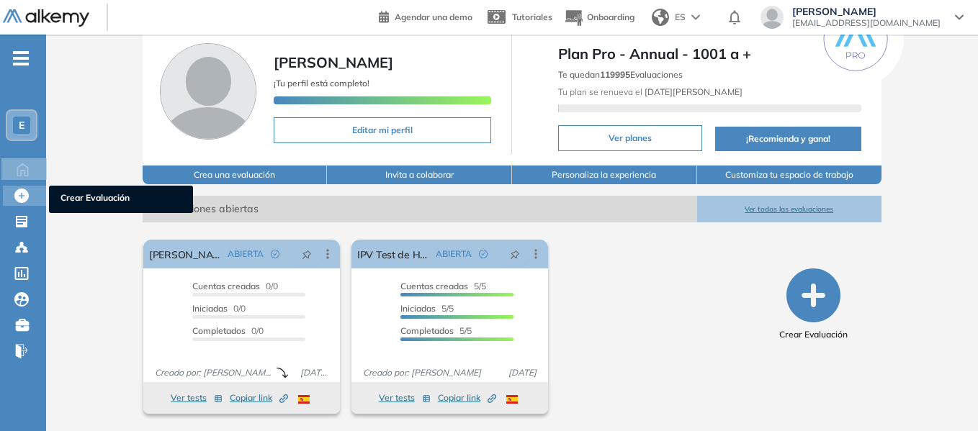
click at [71, 190] on ul "Crear Evaluación" at bounding box center [121, 199] width 144 height 27
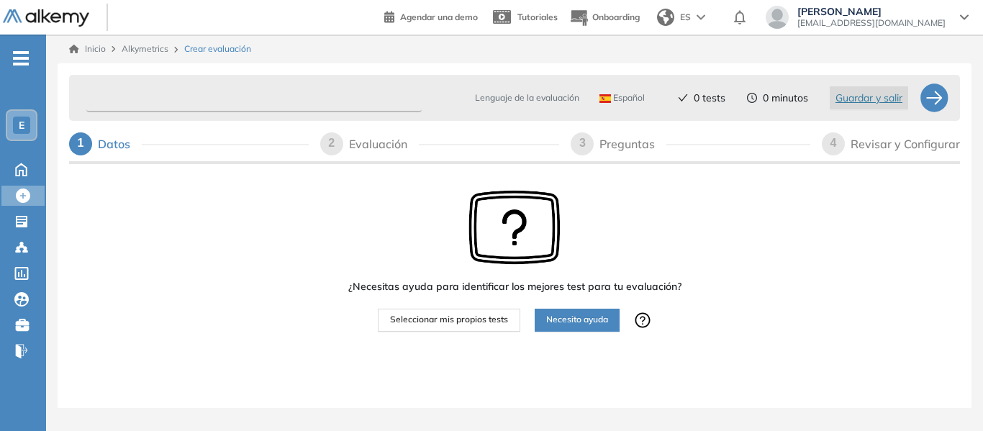
click at [143, 96] on input "text" at bounding box center [253, 98] width 335 height 28
type input "*****"
